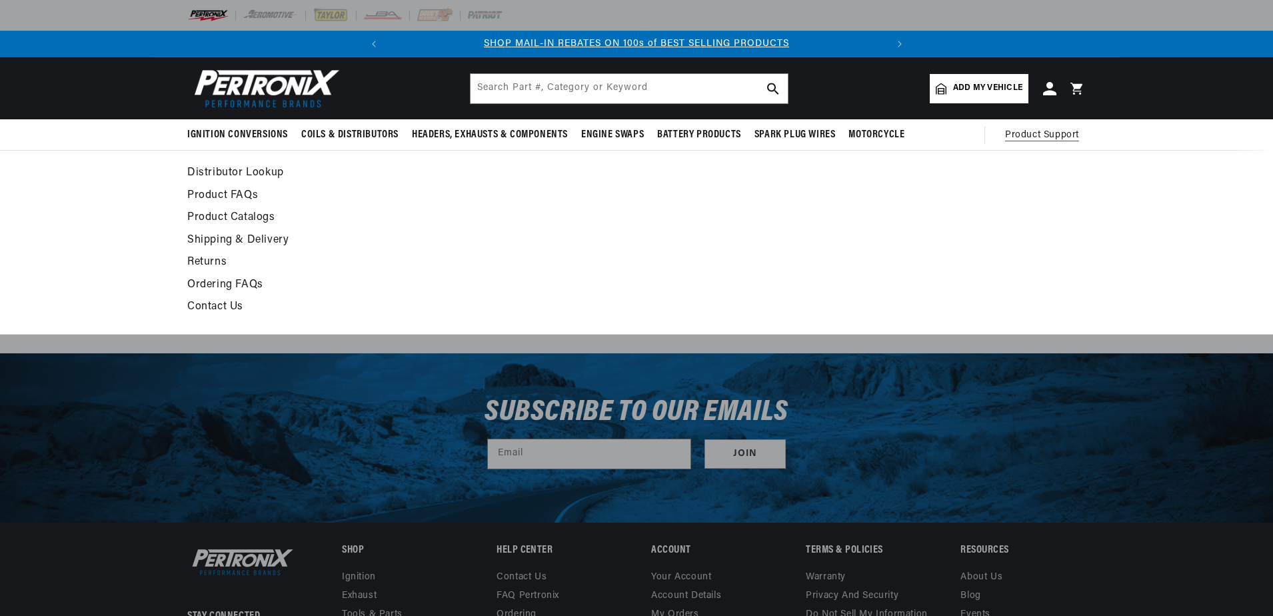
click at [1045, 229] on ul at bounding box center [973, 242] width 225 height 157
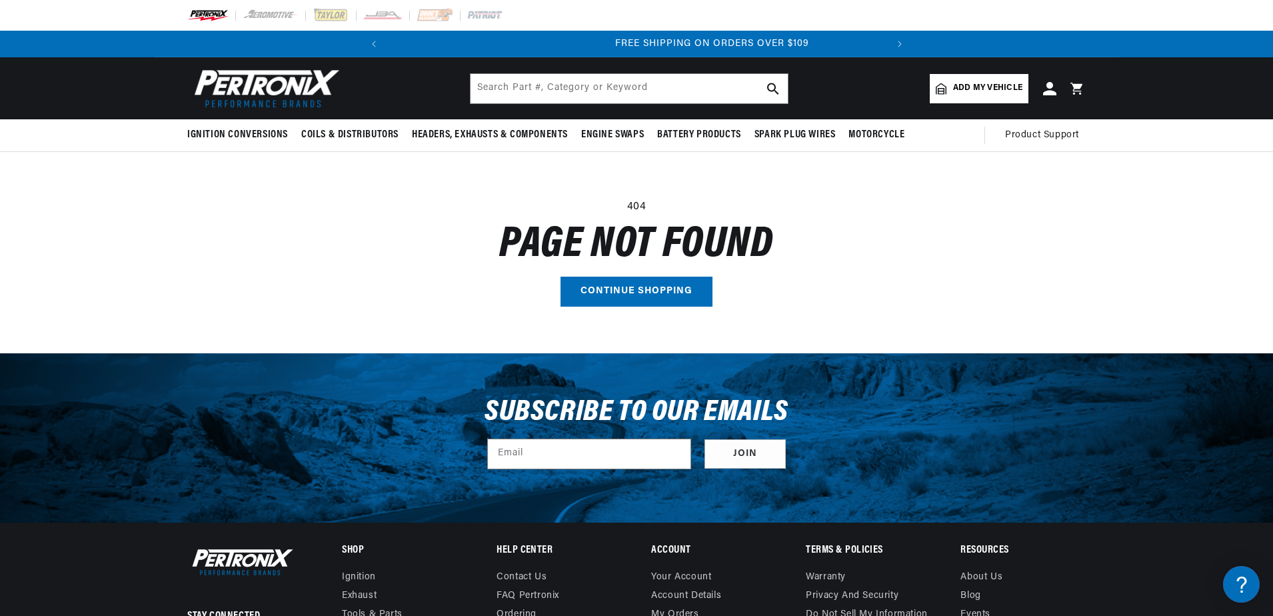
scroll to position [0, 498]
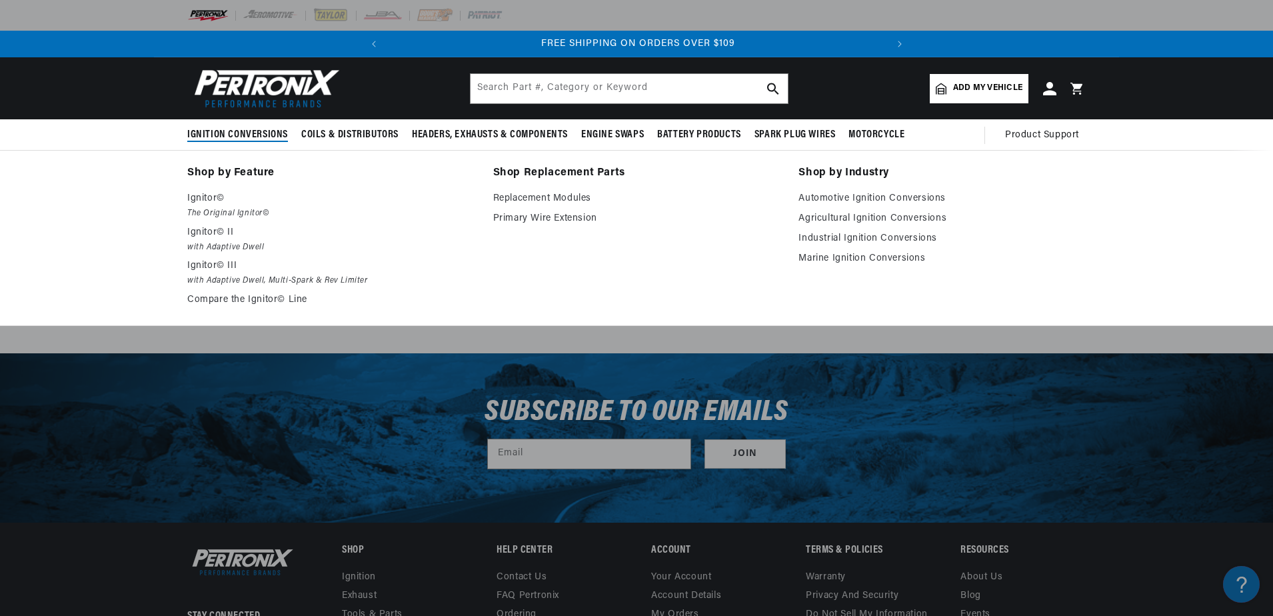
click at [231, 134] on span "Ignition Conversions" at bounding box center [237, 135] width 101 height 14
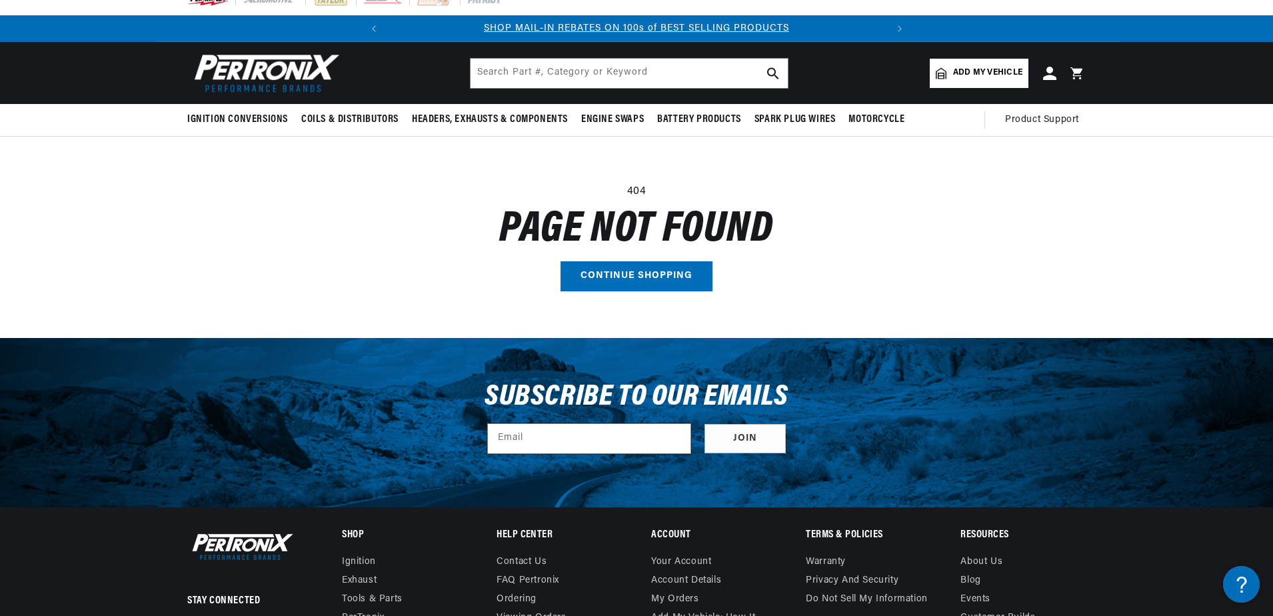
scroll to position [0, 0]
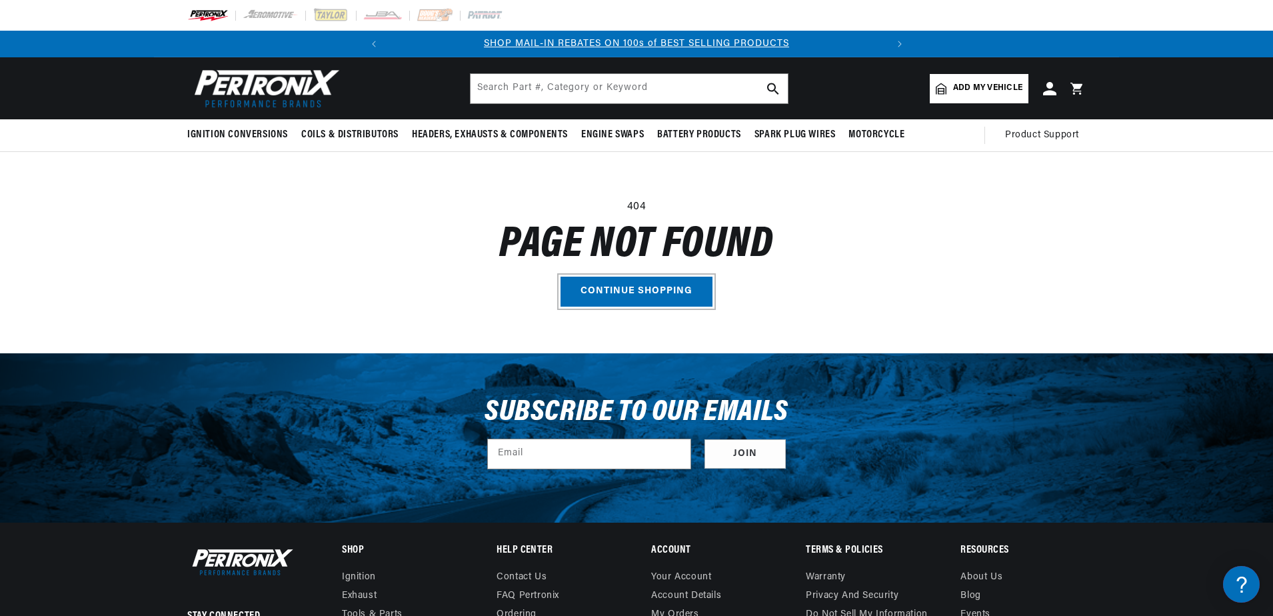
click at [636, 287] on link "Continue shopping" at bounding box center [637, 292] width 152 height 30
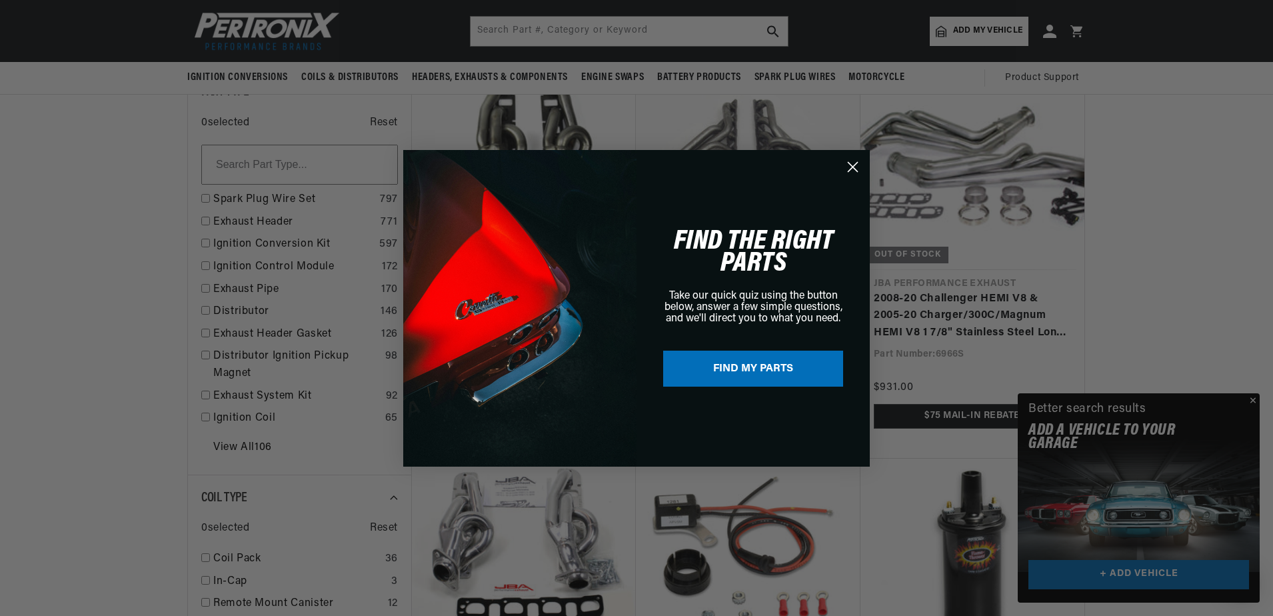
click at [751, 370] on button "FIND MY PARTS" at bounding box center [753, 369] width 180 height 36
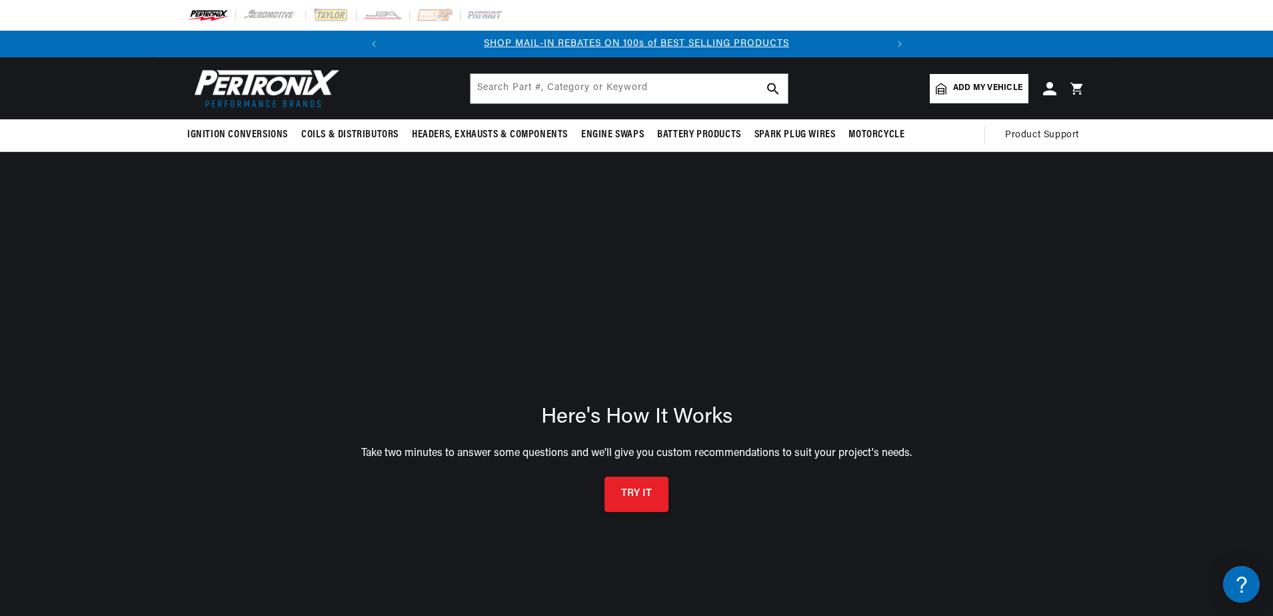
click at [648, 492] on button "TRY IT" at bounding box center [637, 494] width 64 height 35
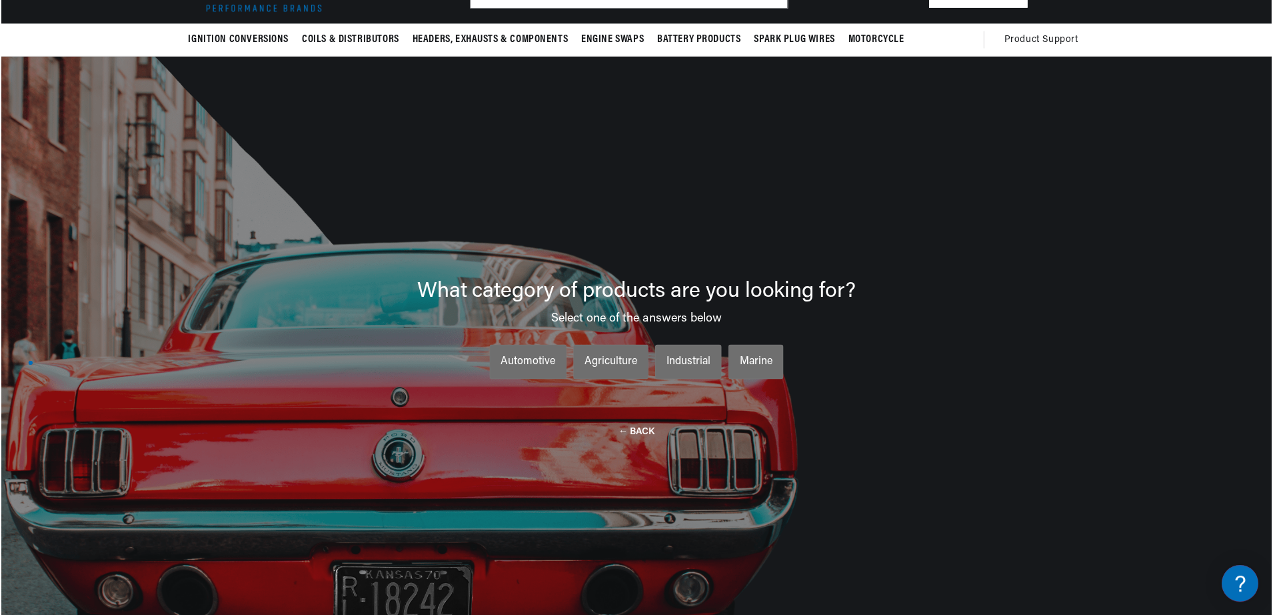
scroll to position [0, 498]
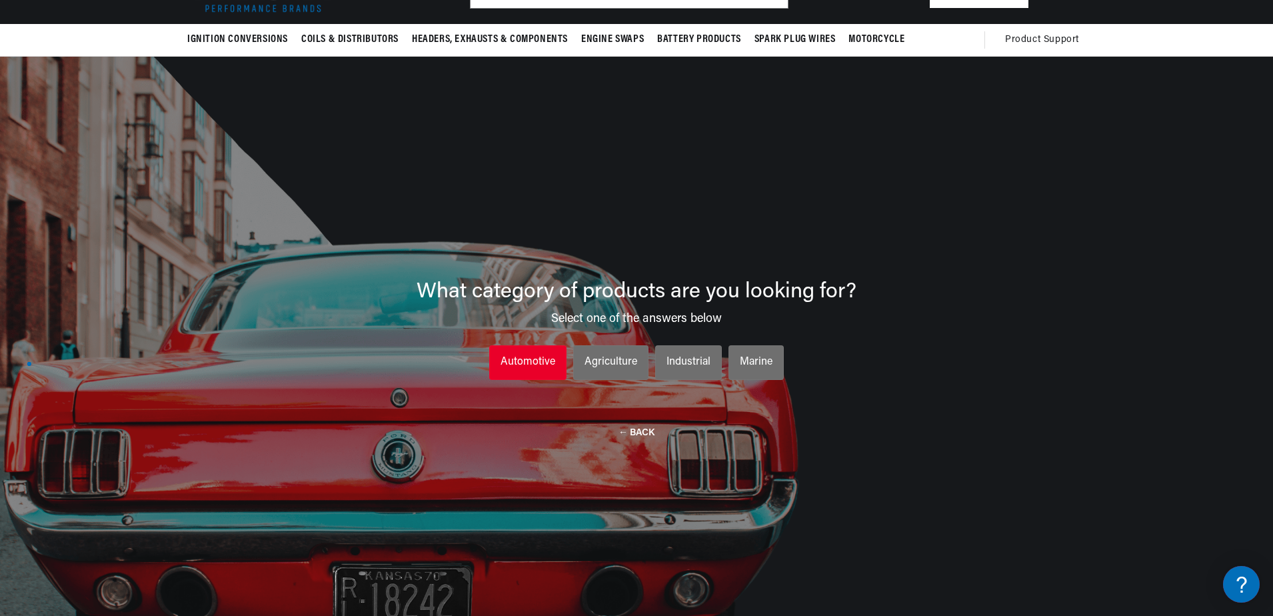
click at [539, 363] on div "Automotive" at bounding box center [528, 362] width 55 height 17
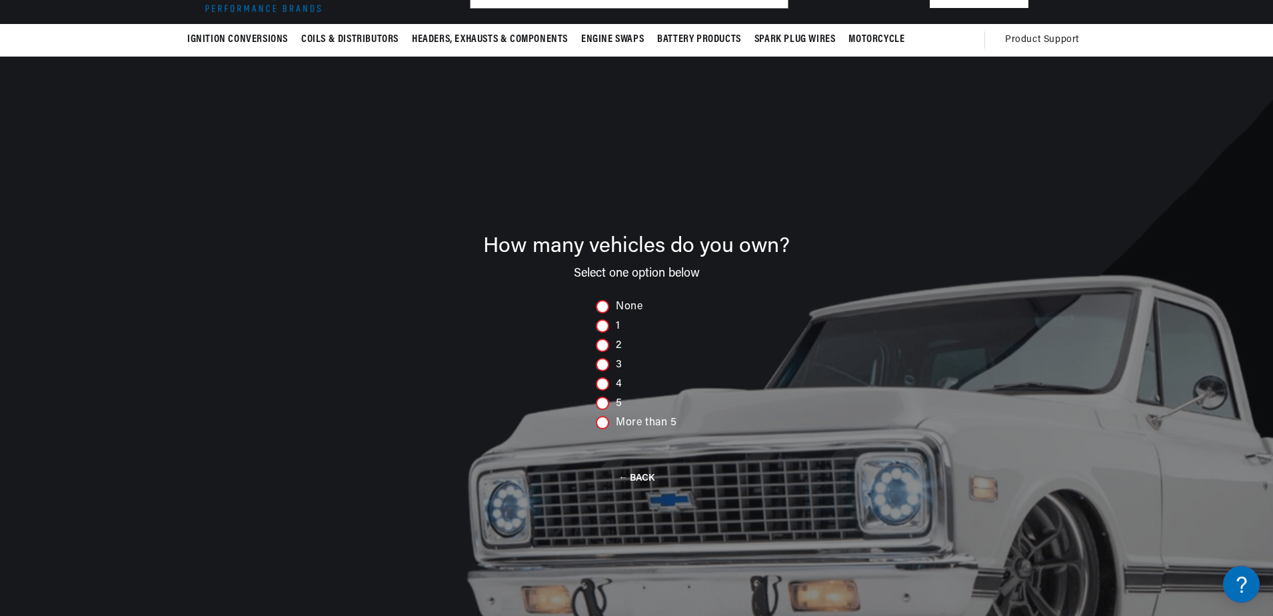
click at [599, 361] on div at bounding box center [602, 364] width 13 height 13
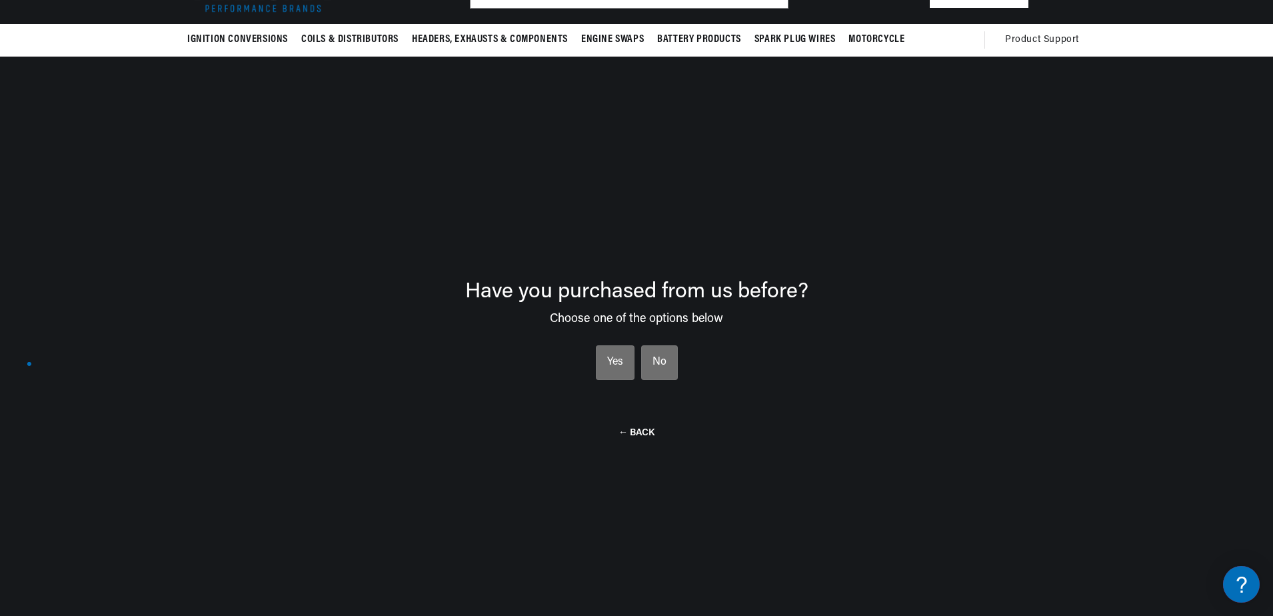
scroll to position [0, 0]
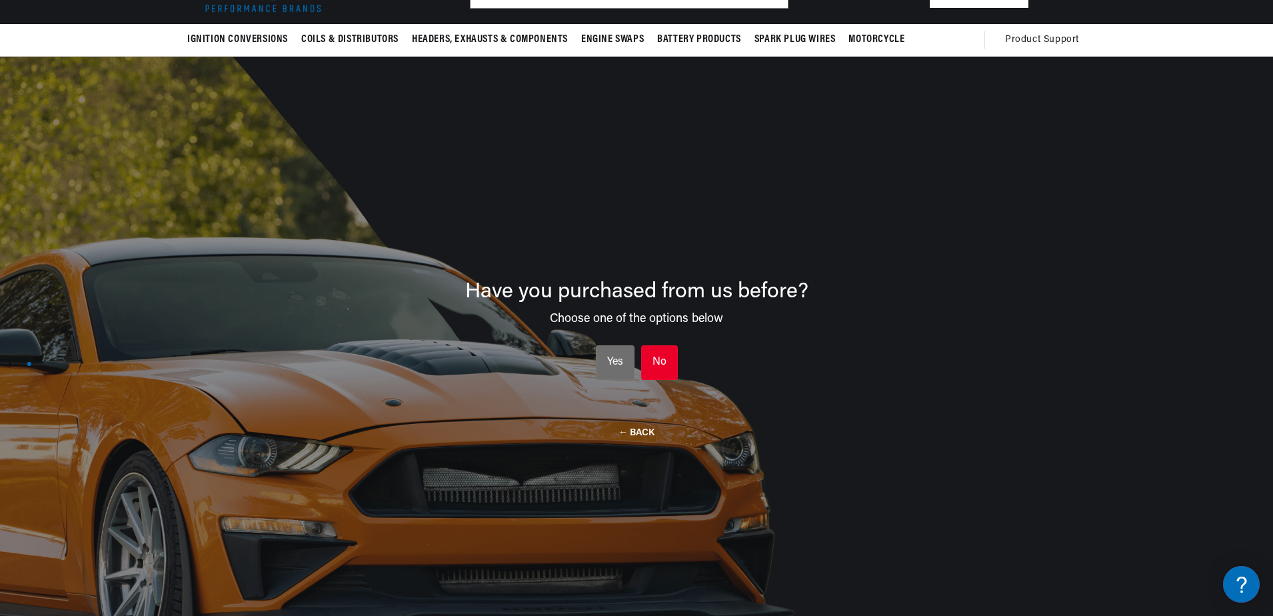
click at [665, 367] on div "No" at bounding box center [660, 362] width 14 height 17
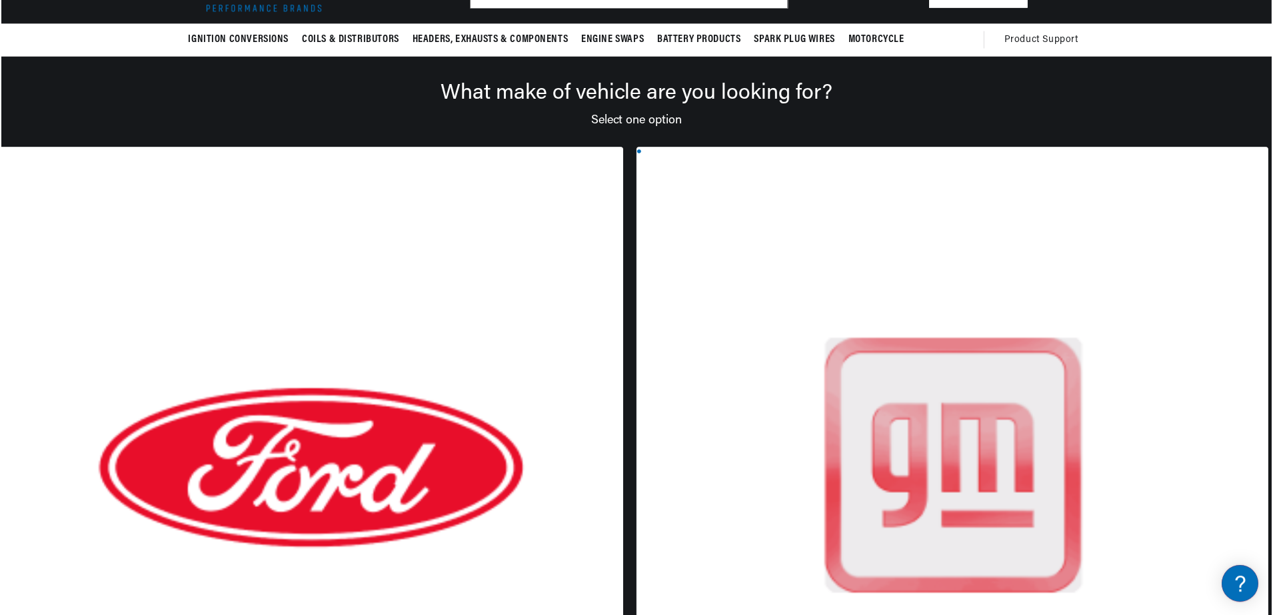
scroll to position [0, 498]
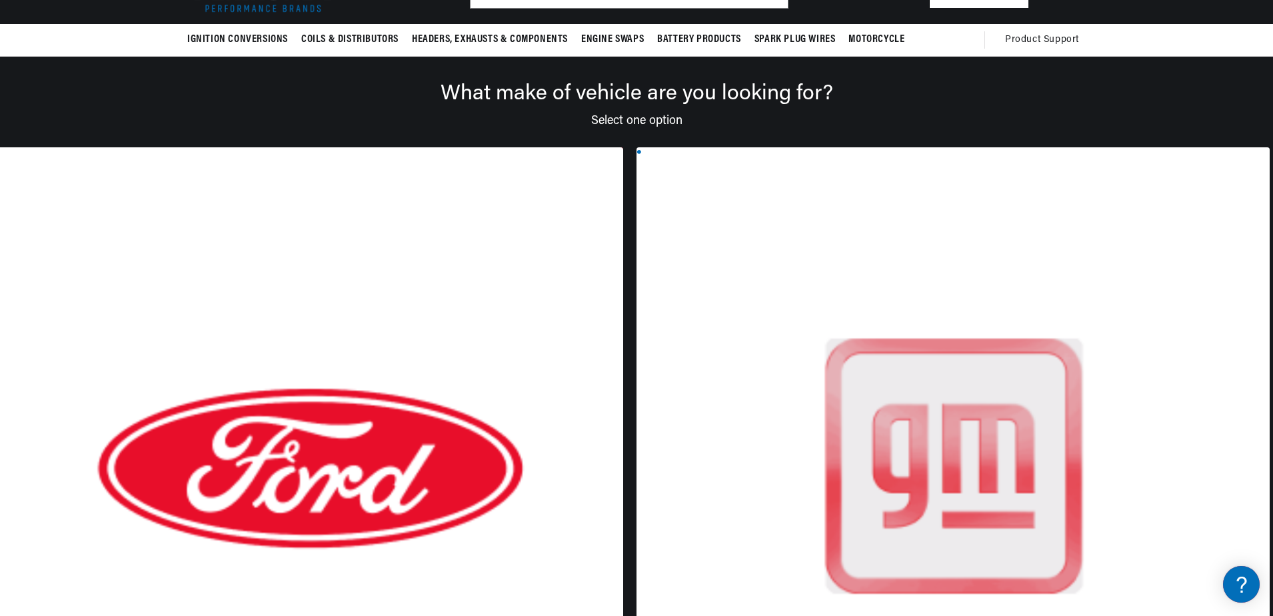
click at [264, 268] on div at bounding box center [306, 479] width 633 height 665
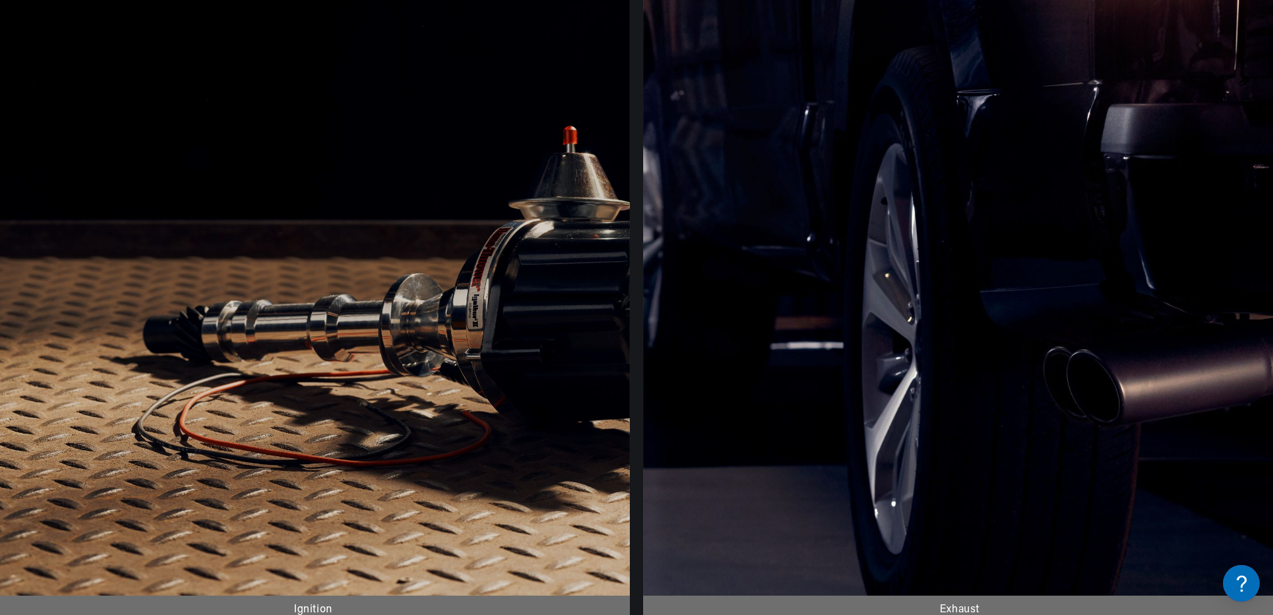
scroll to position [295, 0]
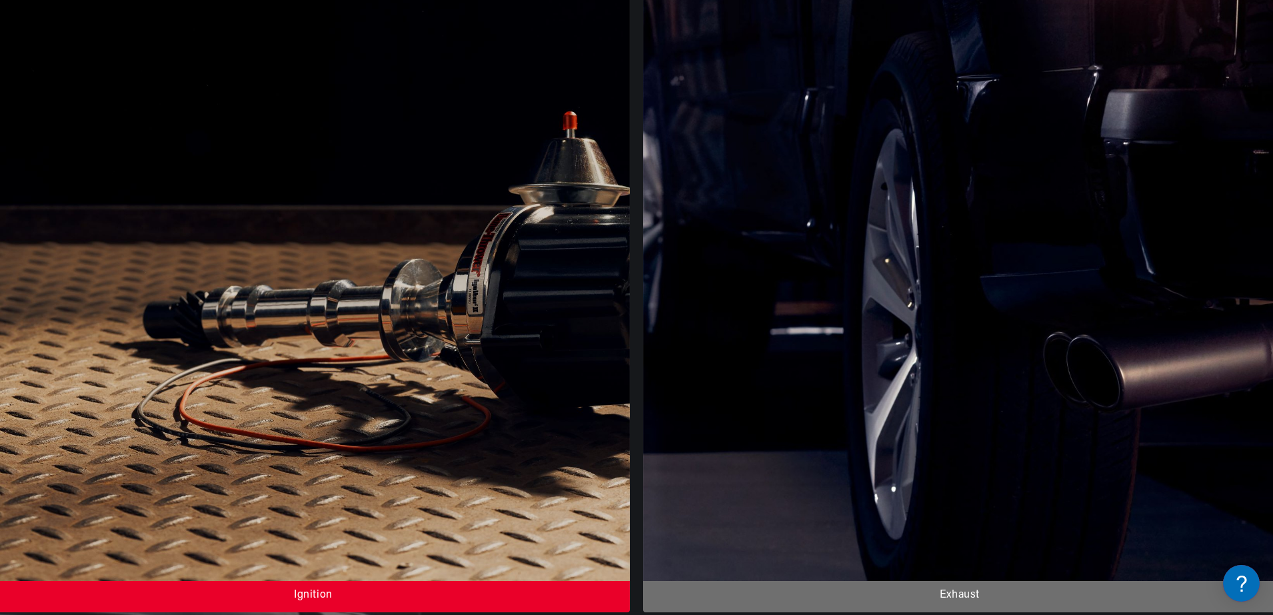
click at [224, 368] on div at bounding box center [313, 279] width 633 height 665
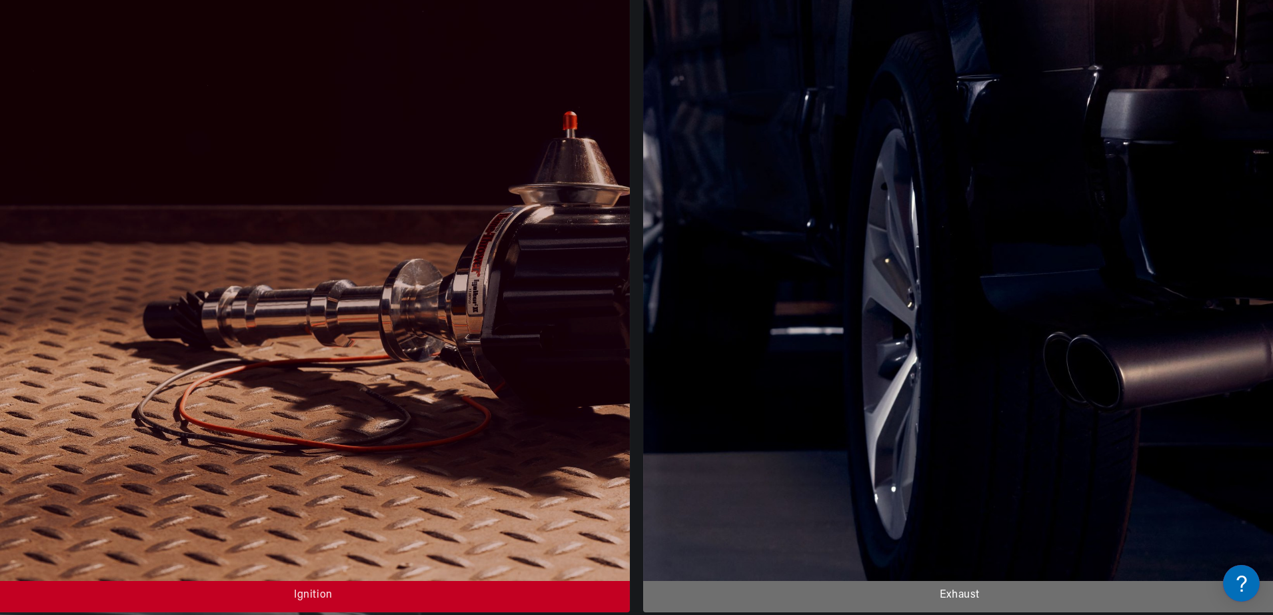
scroll to position [0, 0]
click at [229, 371] on div at bounding box center [313, 279] width 633 height 665
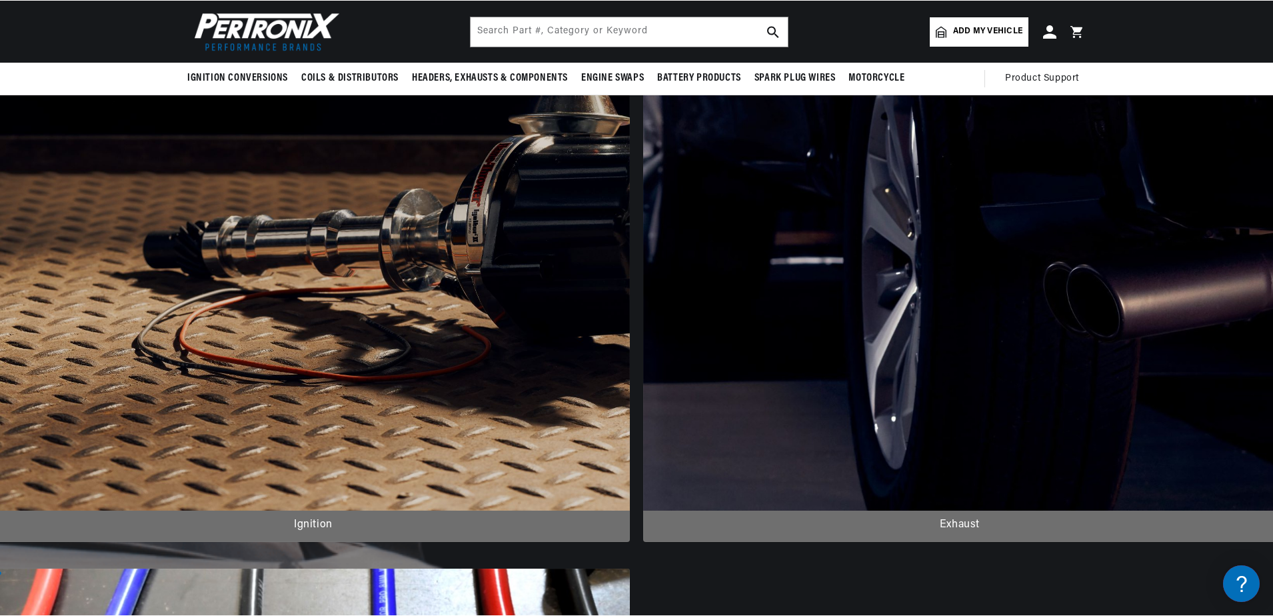
scroll to position [0, 498]
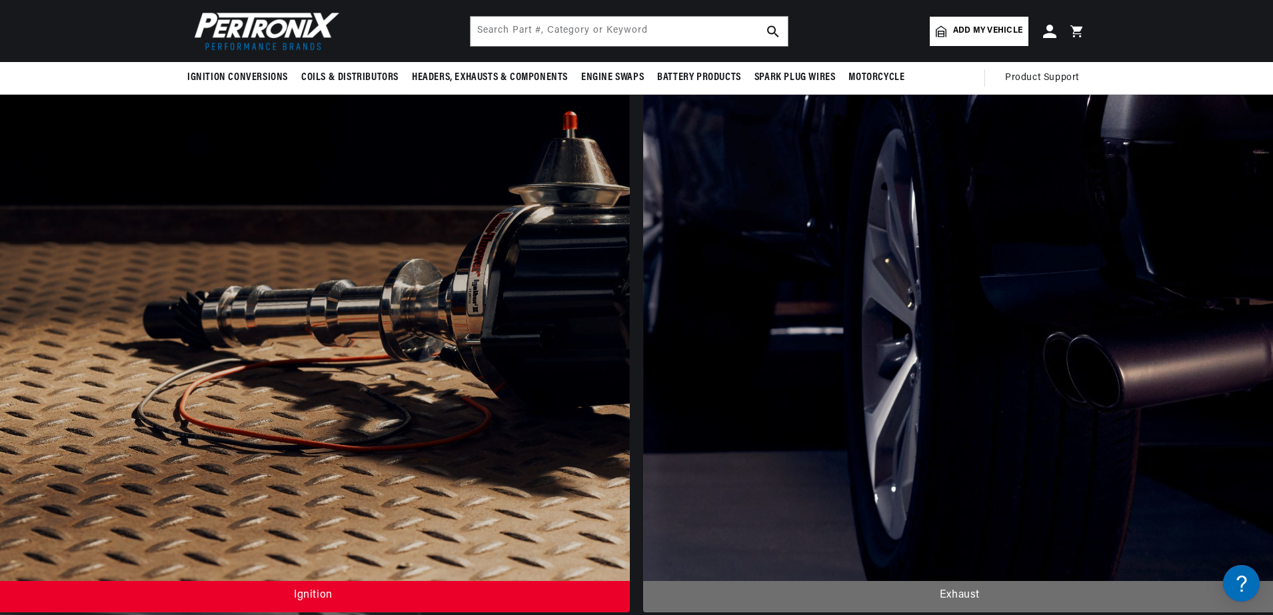
click at [206, 283] on div at bounding box center [313, 279] width 633 height 665
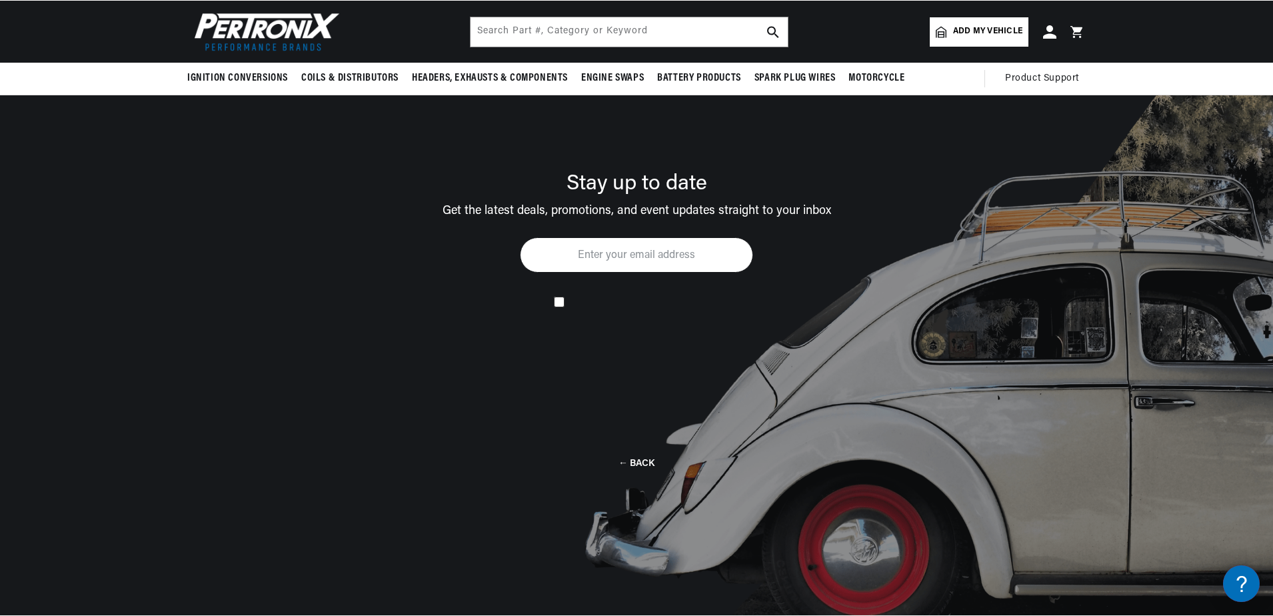
scroll to position [95, 0]
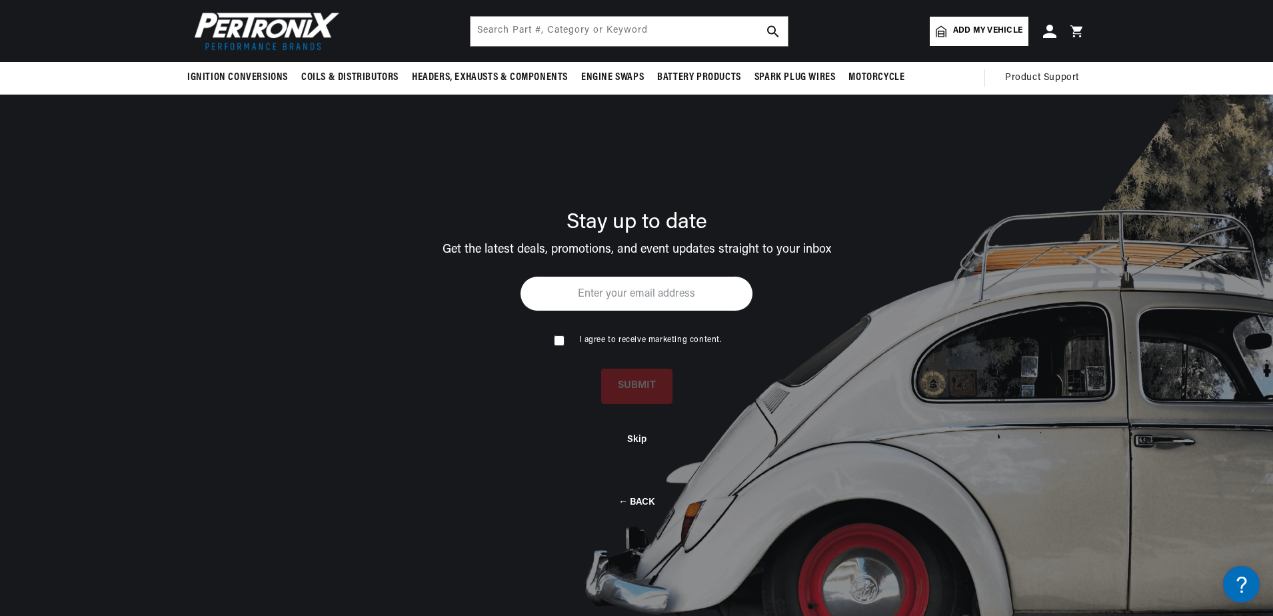
click at [587, 293] on input "email" at bounding box center [636, 293] width 233 height 35
type input "cwetzel@aspenmedical.com.fj"
click at [555, 338] on input "checkbox" at bounding box center [558, 339] width 9 height 9
checkbox input "true"
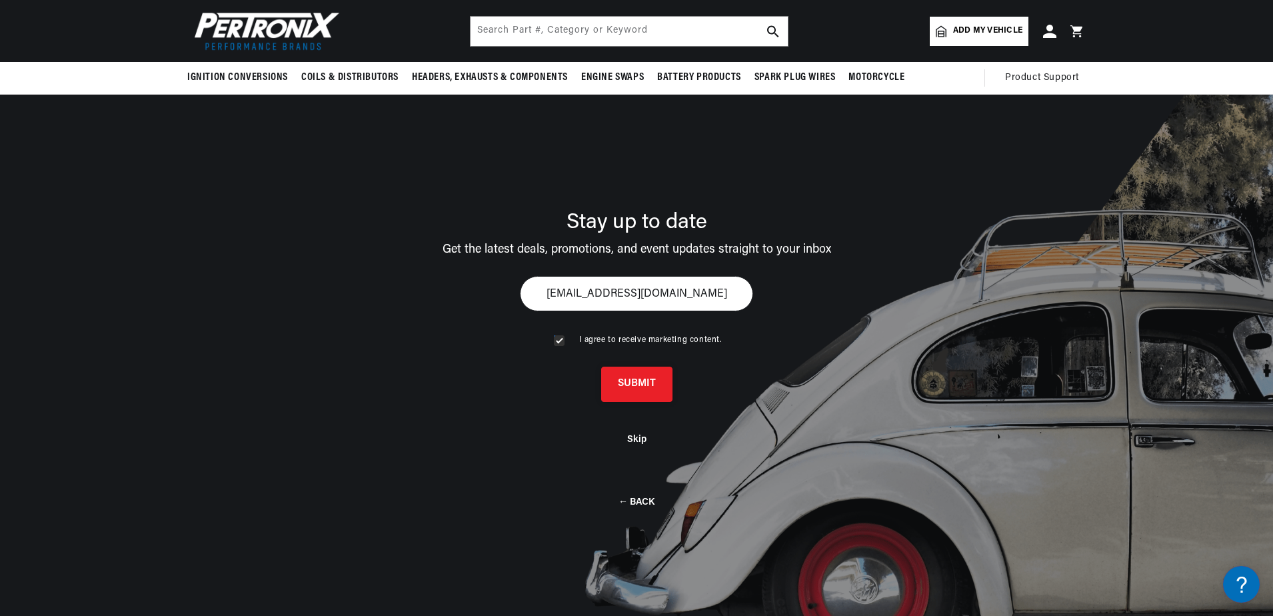
click at [635, 393] on button "SUBMIT" at bounding box center [636, 384] width 71 height 35
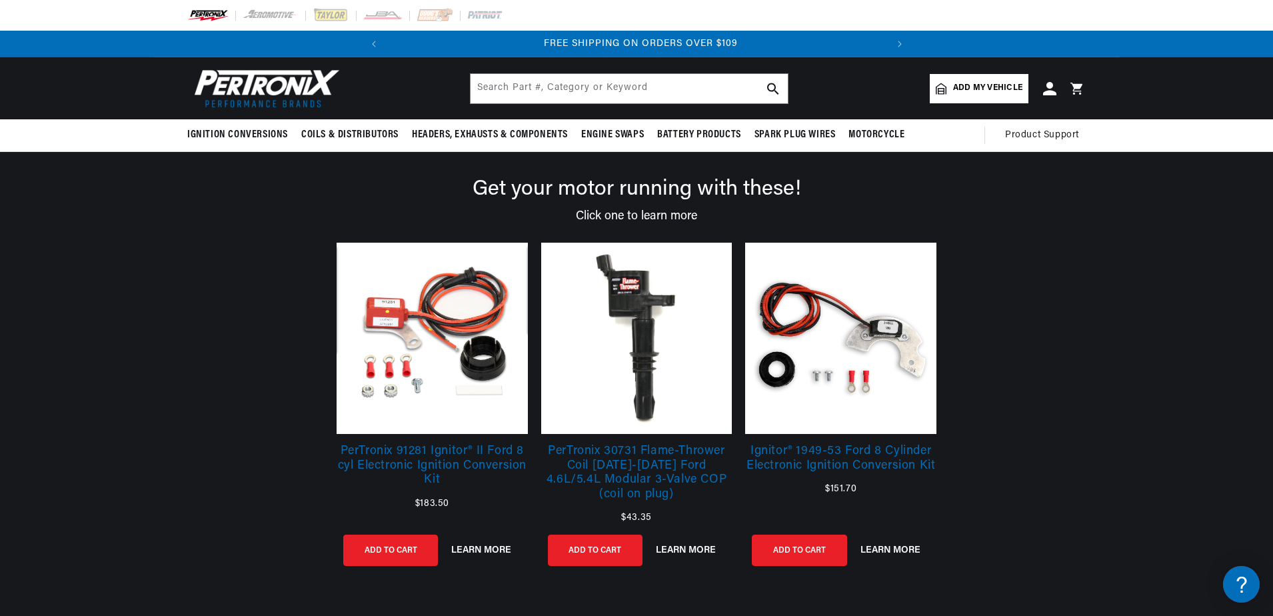
scroll to position [0, 498]
click at [592, 88] on input "text" at bounding box center [629, 88] width 317 height 29
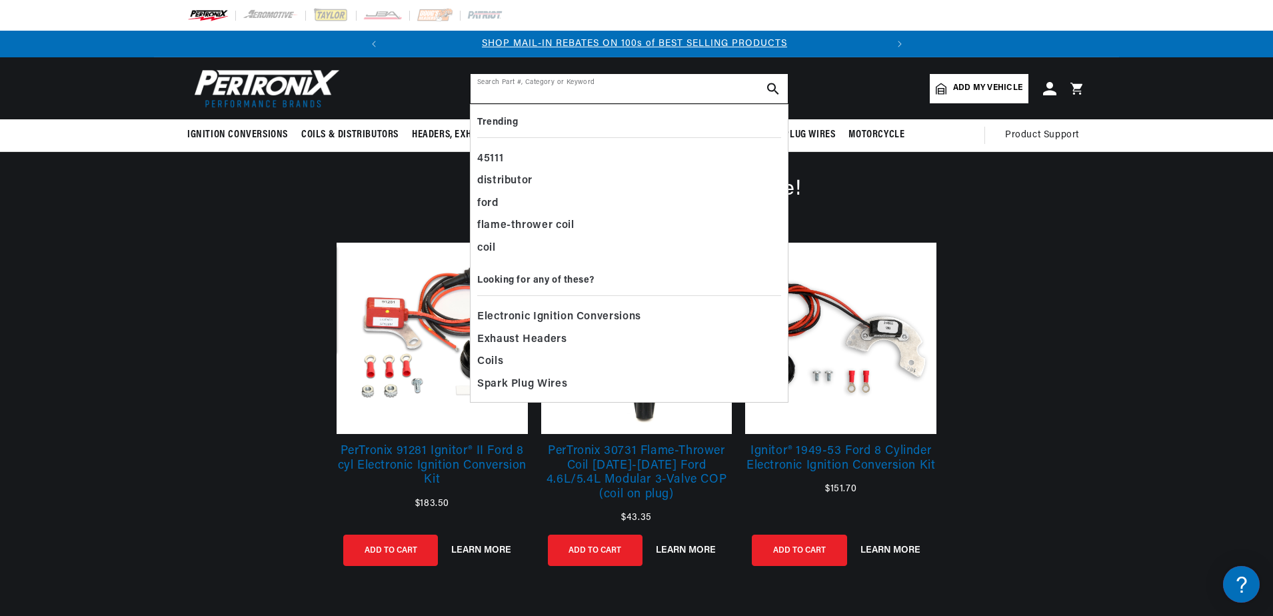
scroll to position [0, 0]
click at [591, 91] on input "text" at bounding box center [629, 88] width 317 height 29
click at [719, 96] on input "text" at bounding box center [629, 88] width 317 height 29
click at [593, 148] on div "45111" at bounding box center [629, 159] width 304 height 23
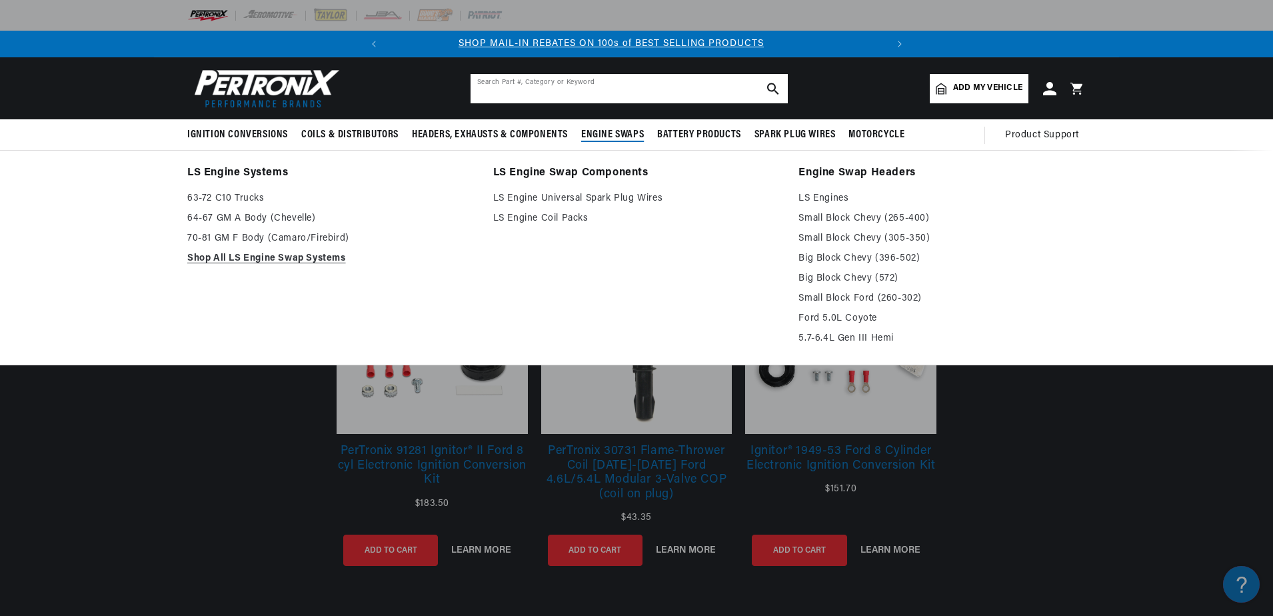
scroll to position [0, 0]
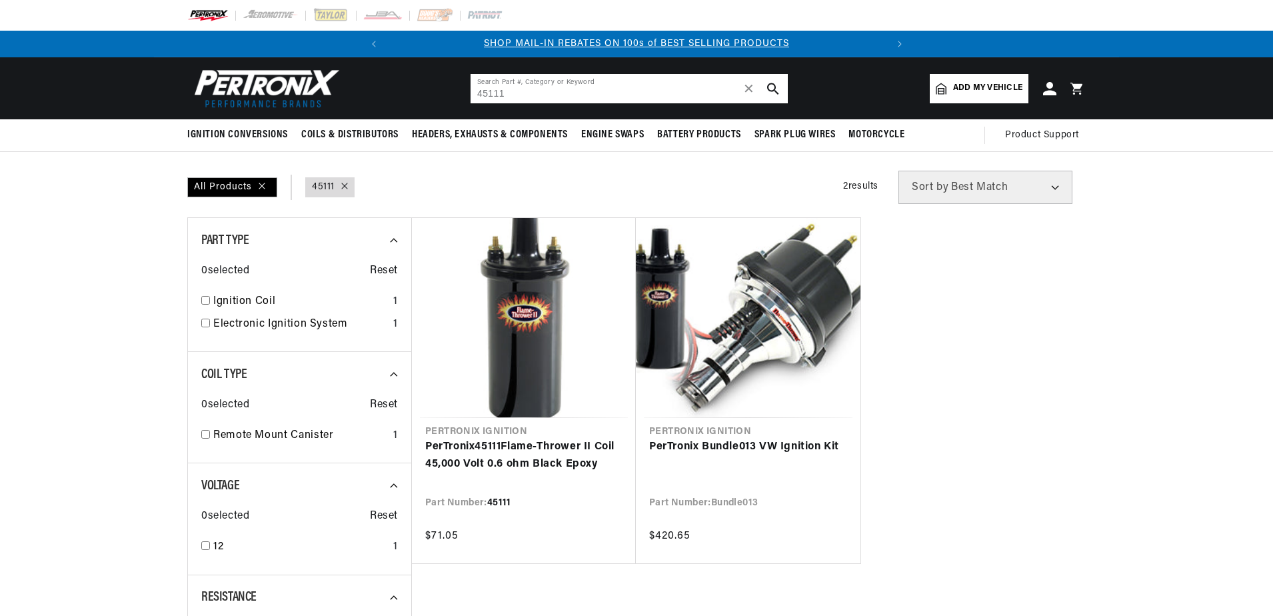
click at [557, 92] on input "45111" at bounding box center [629, 88] width 317 height 29
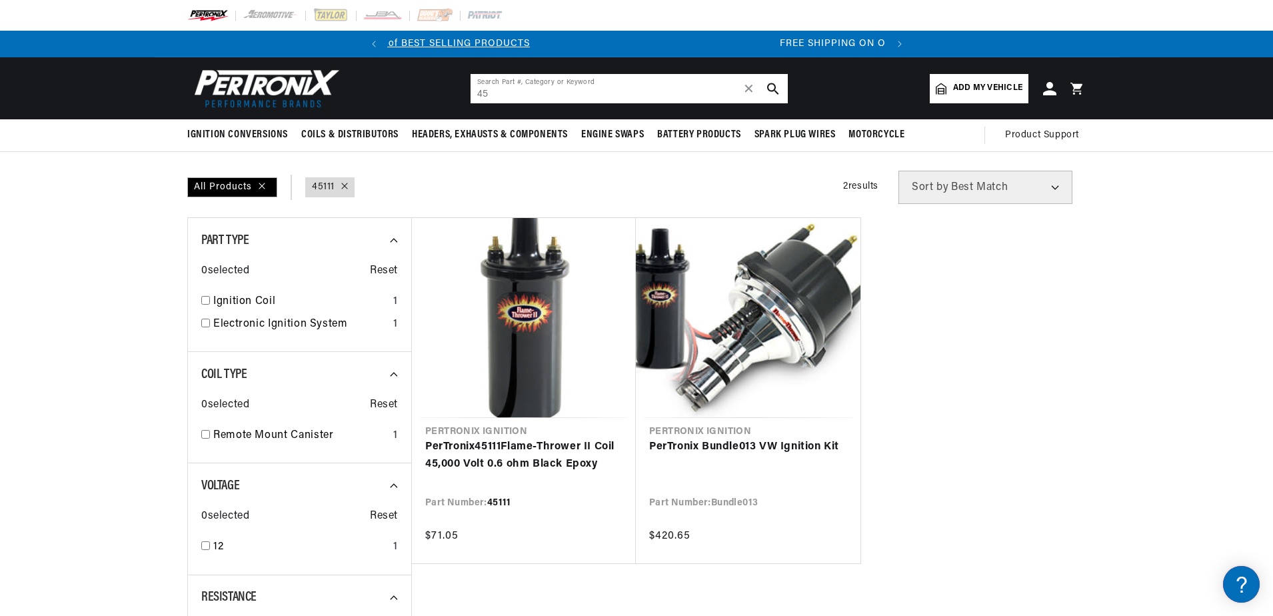
type input "4"
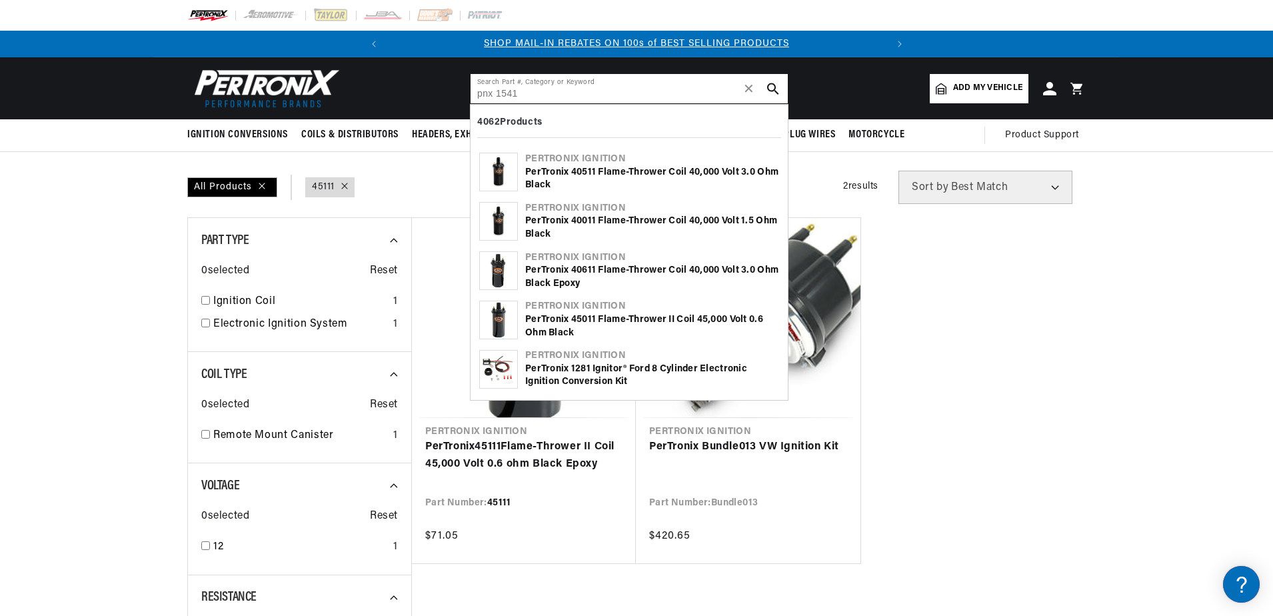
type input "pnx 1541"
